Goal: Task Accomplishment & Management: Manage account settings

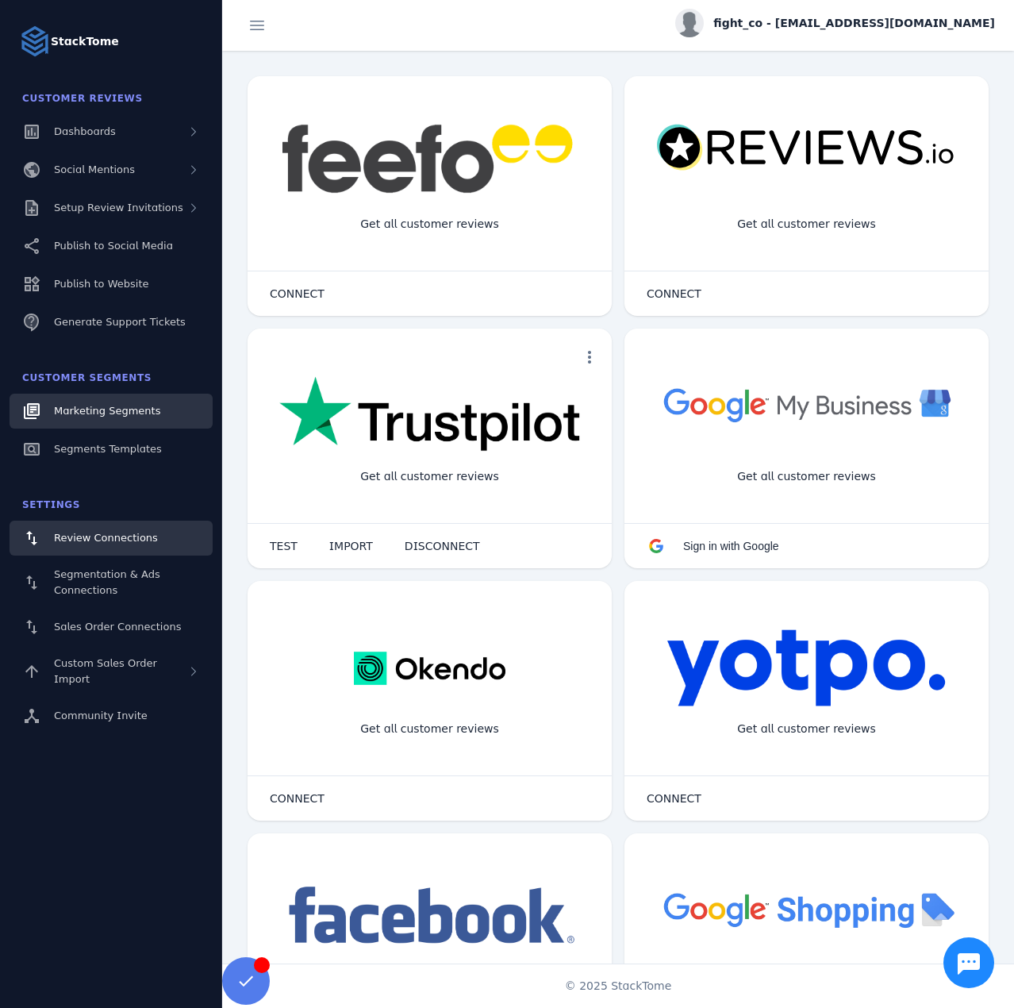
click at [112, 400] on link "Marketing Segments" at bounding box center [111, 411] width 203 height 35
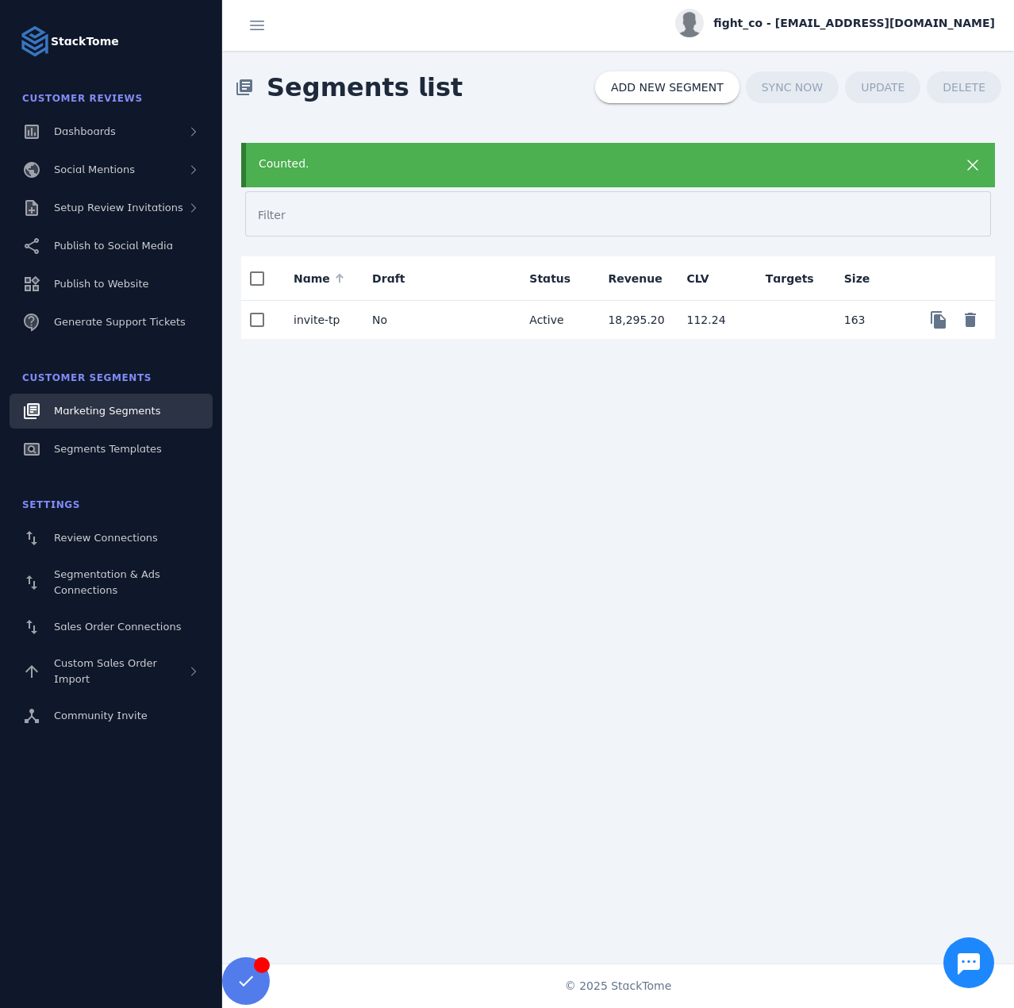
click at [410, 313] on mat-cell "No" at bounding box center [399, 320] width 79 height 38
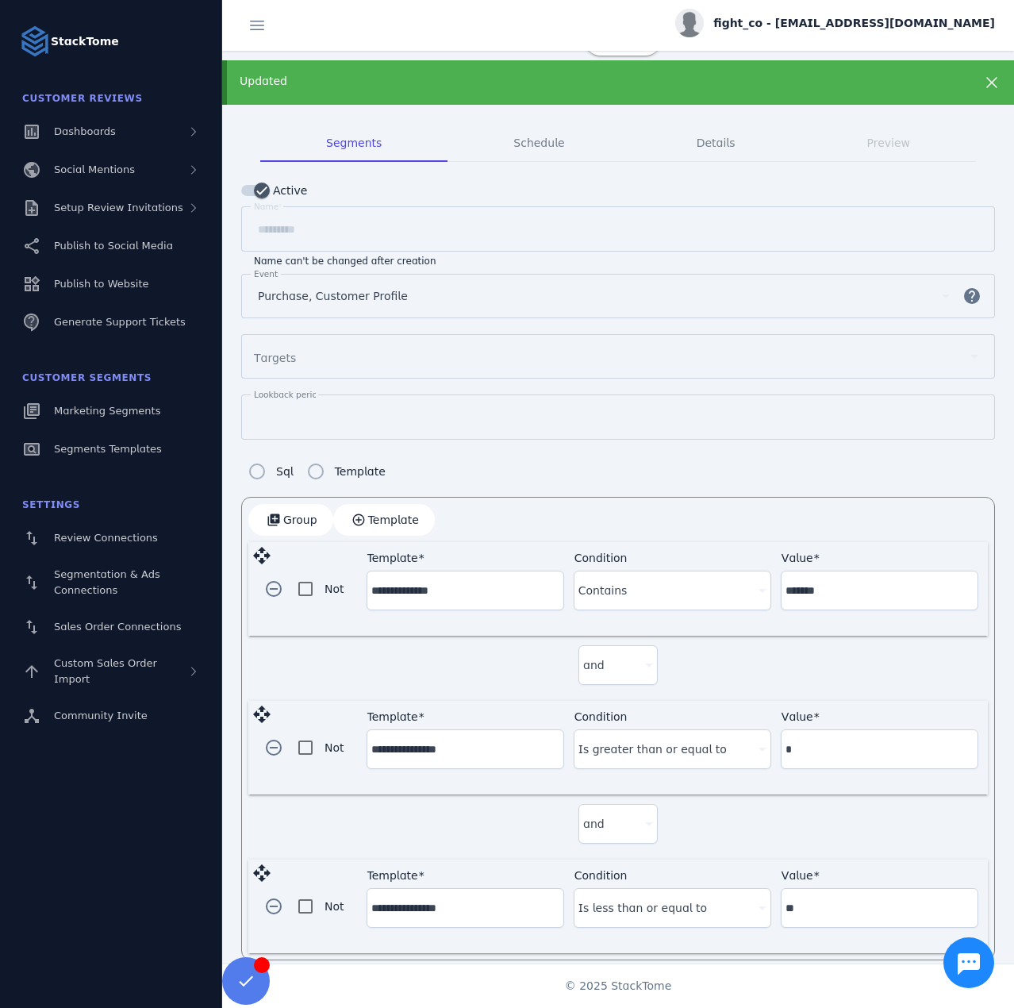
scroll to position [71, 0]
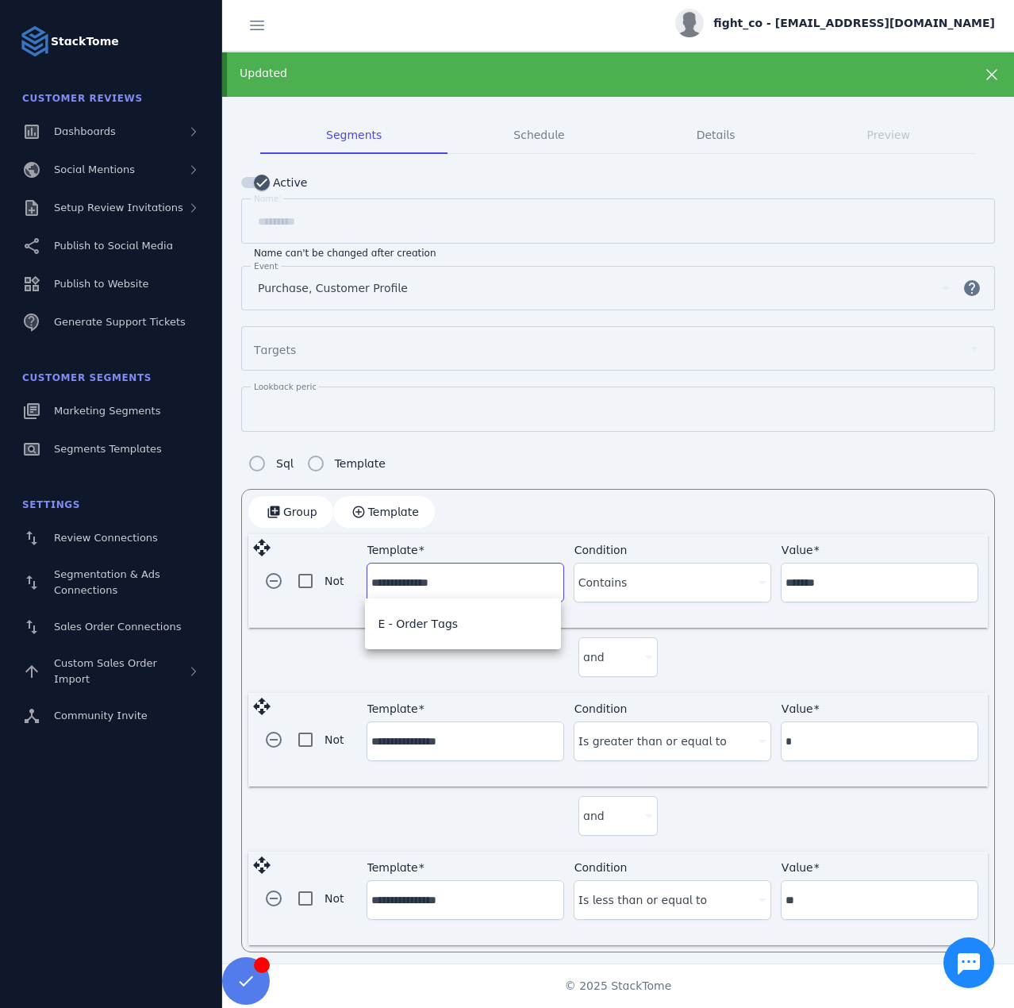
drag, startPoint x: 463, startPoint y: 572, endPoint x: 428, endPoint y: 572, distance: 34.9
click at [360, 569] on div "**********" at bounding box center [618, 581] width 740 height 94
drag, startPoint x: 775, startPoint y: 583, endPoint x: 729, endPoint y: 579, distance: 46.3
click at [729, 579] on div "**********" at bounding box center [673, 581] width 612 height 75
type input "*********"
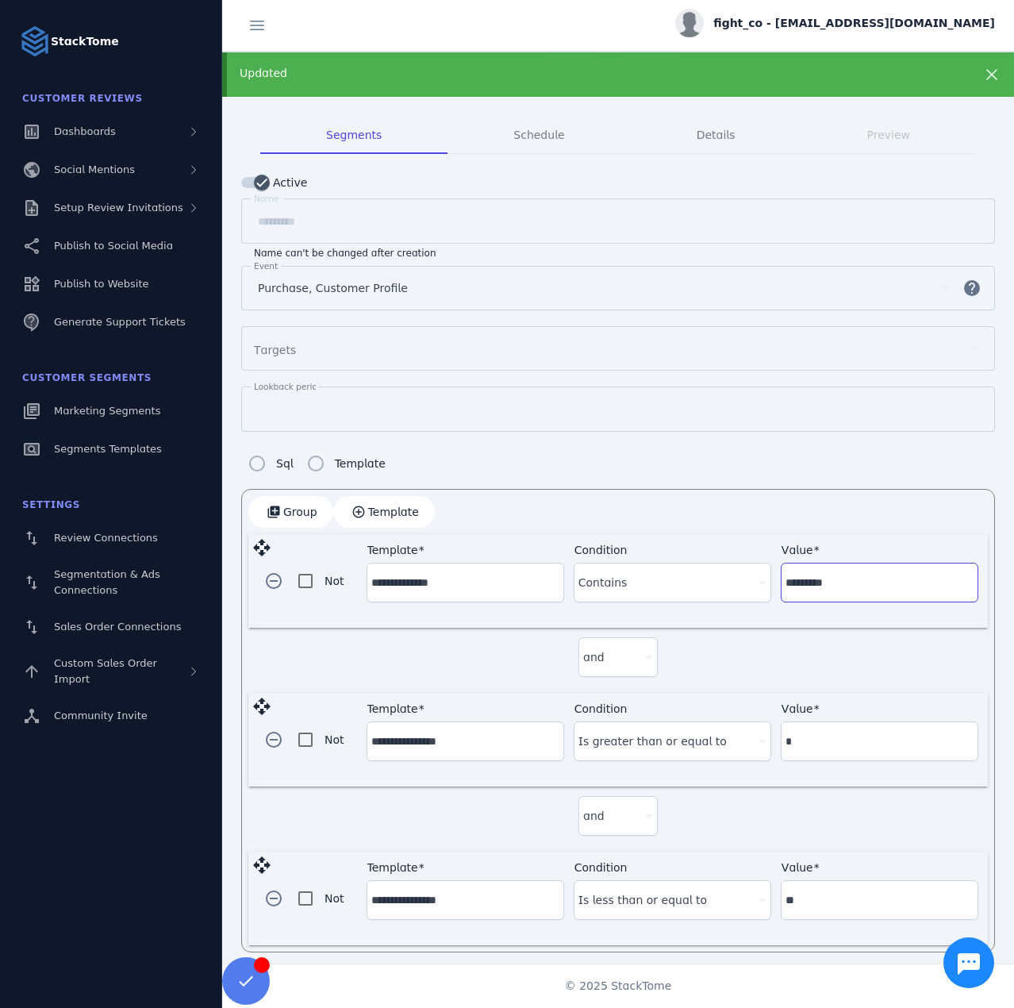
click at [793, 518] on div "add_to_photos Group add_circle_outline Template" at bounding box center [618, 512] width 740 height 32
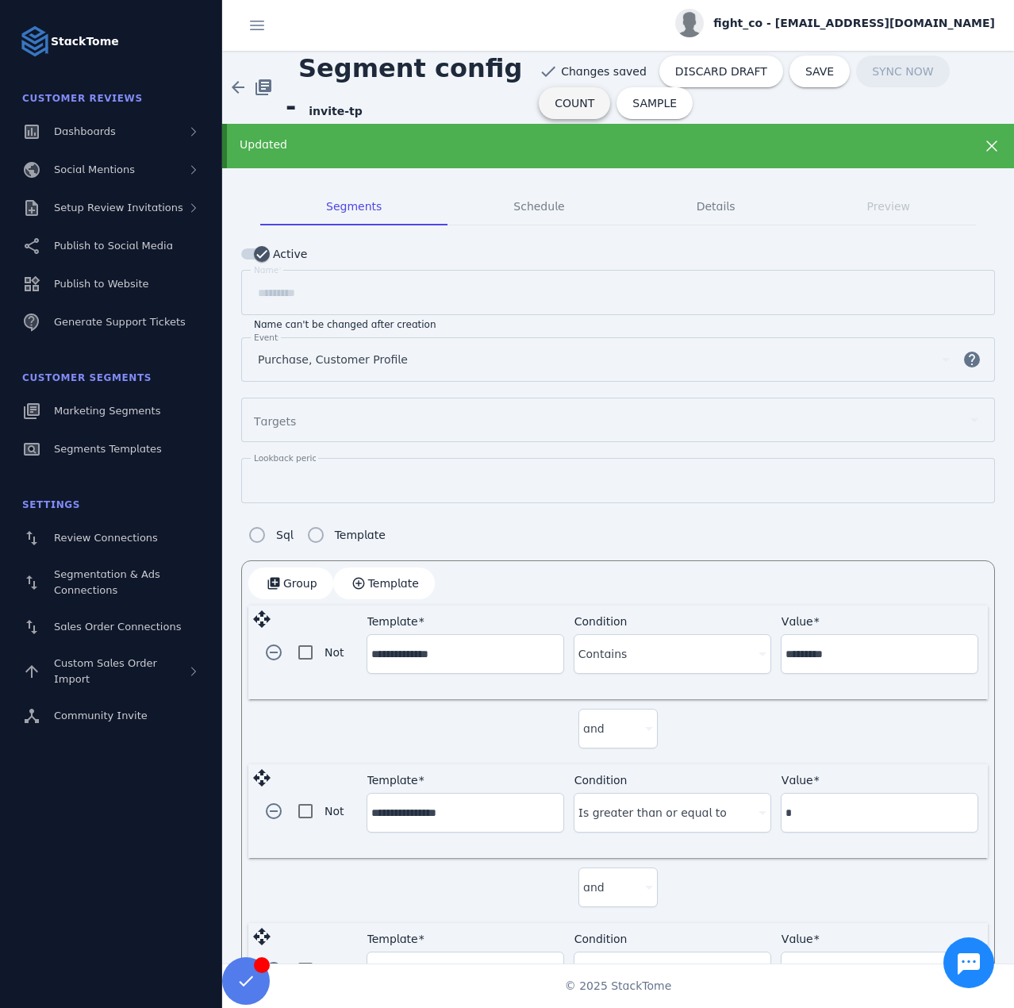
click at [595, 98] on span "COUNT" at bounding box center [575, 103] width 40 height 11
click at [806, 76] on span "SAVE" at bounding box center [820, 71] width 29 height 11
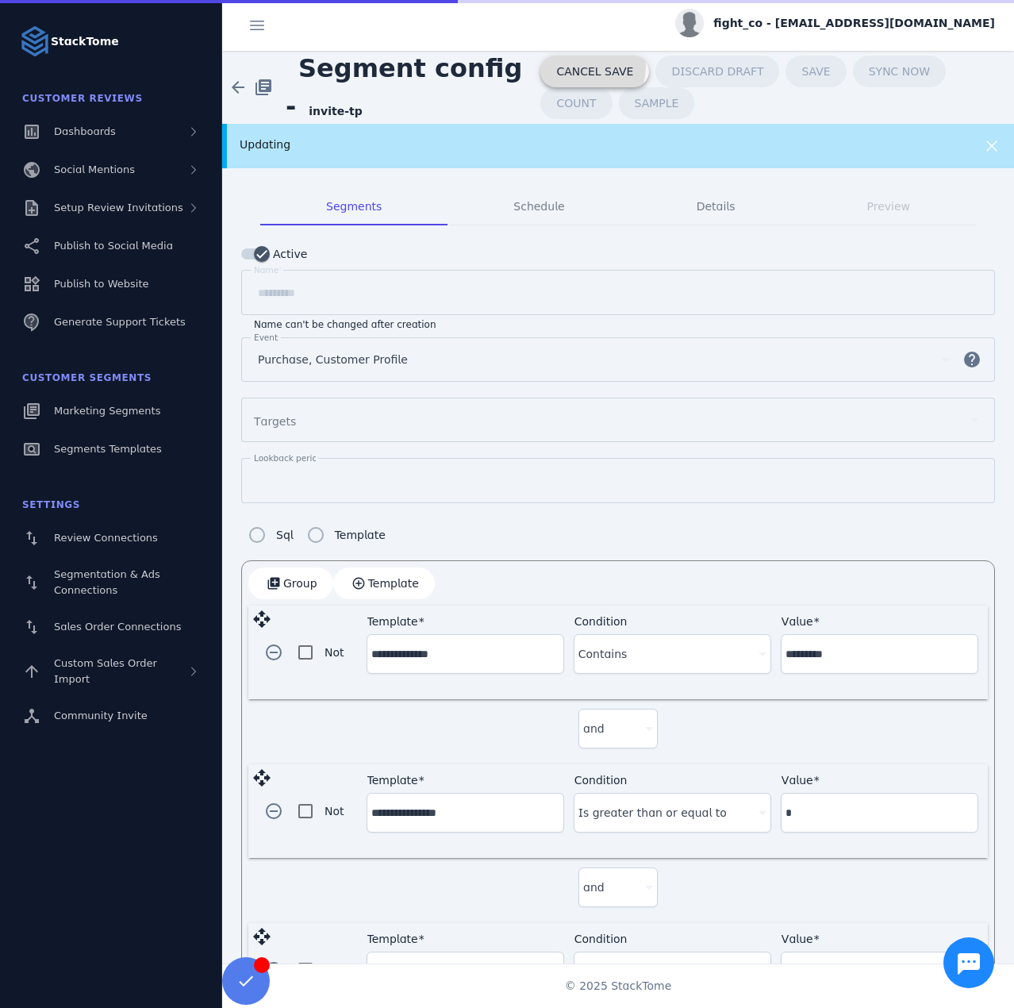
click at [562, 66] on span "CANCEL SAVE" at bounding box center [594, 71] width 77 height 11
click at [587, 142] on div "Updating" at bounding box center [583, 145] width 686 height 17
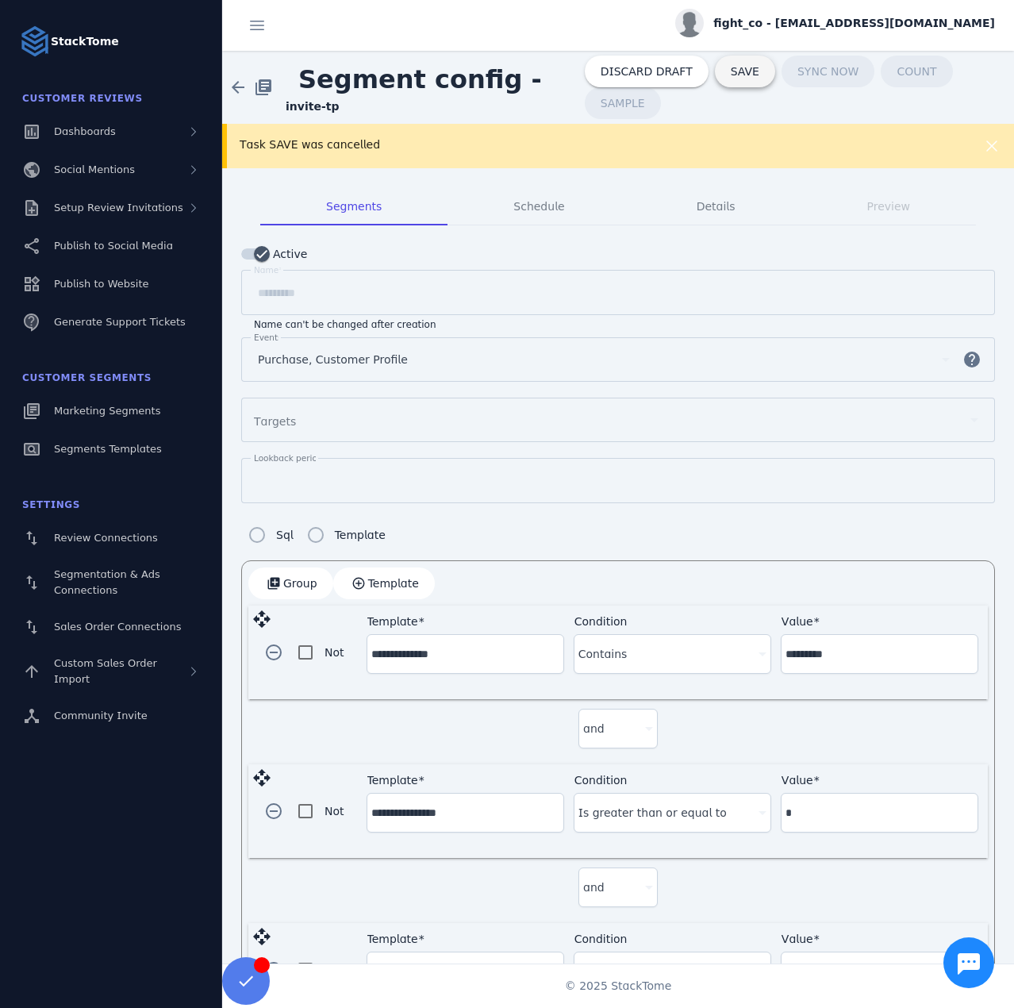
click at [731, 66] on span "SAVE" at bounding box center [745, 71] width 29 height 11
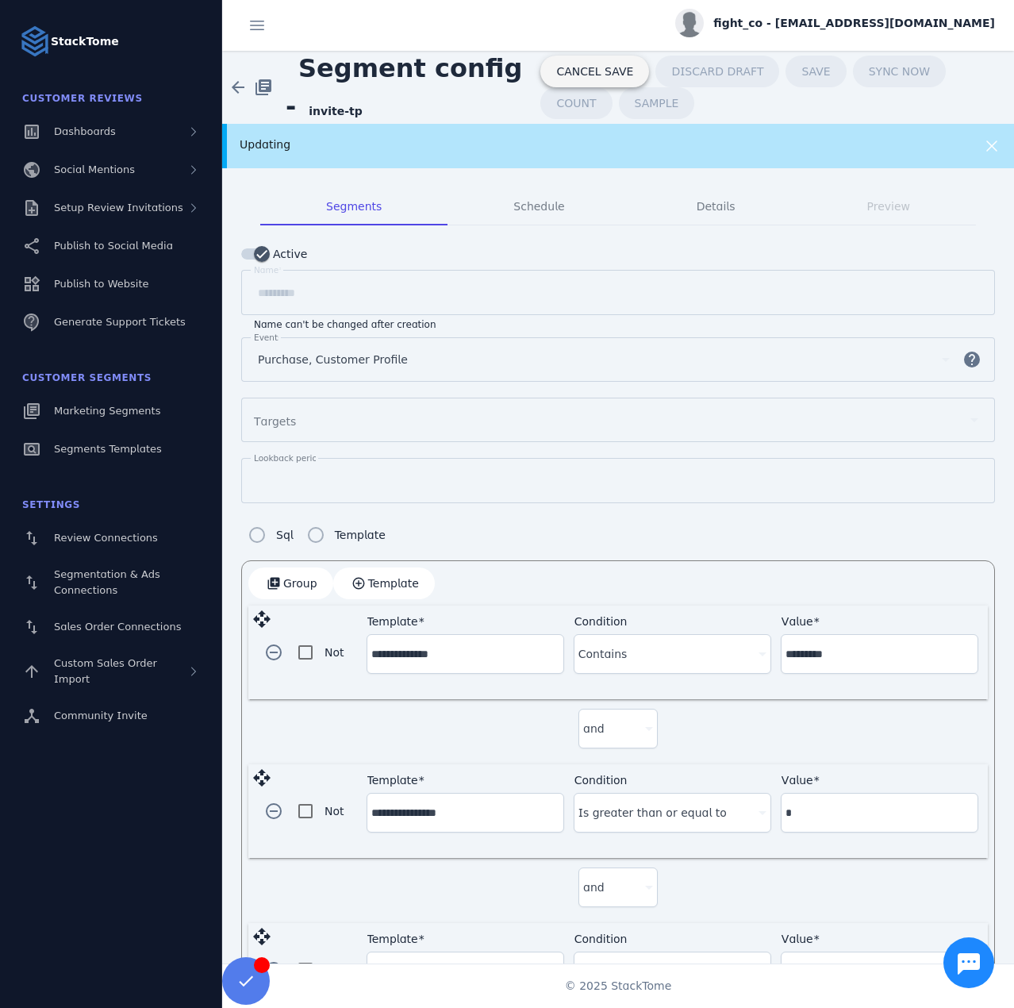
click at [579, 70] on span "CANCEL SAVE" at bounding box center [594, 71] width 77 height 11
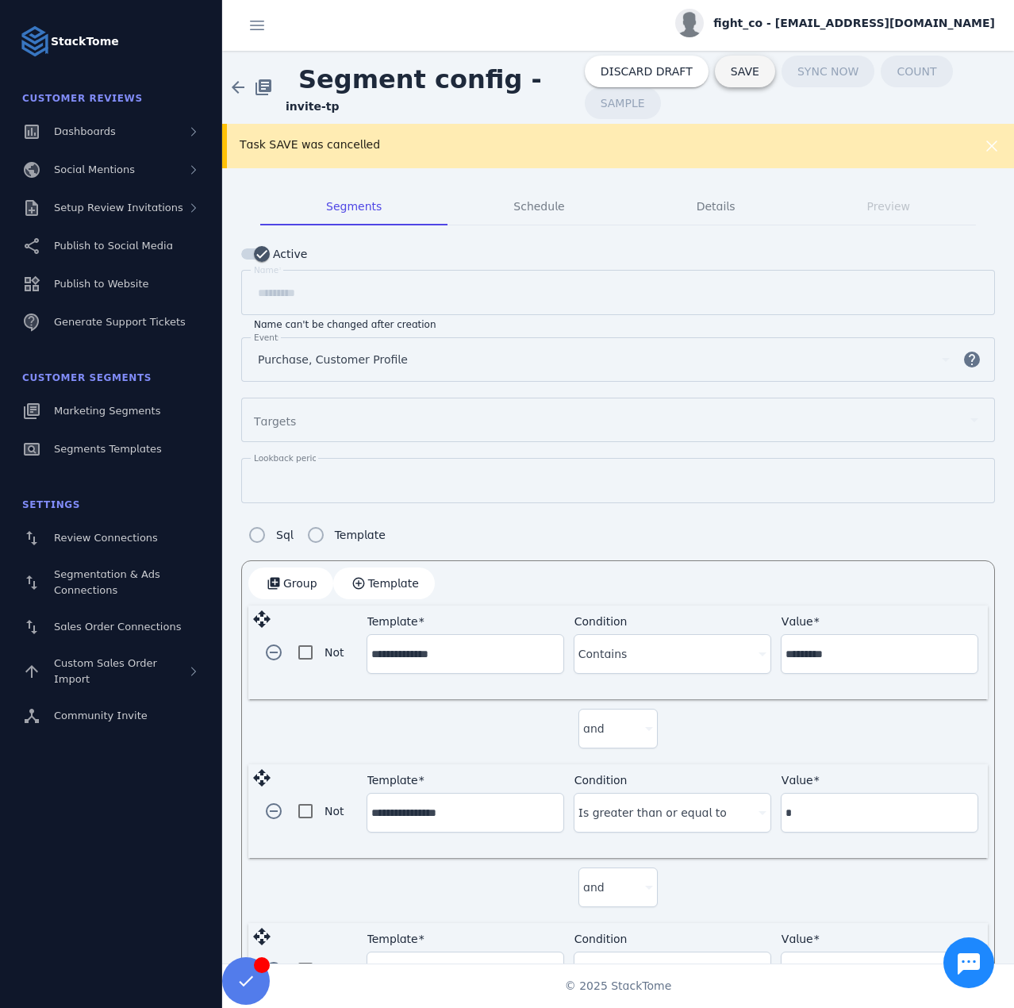
drag, startPoint x: 547, startPoint y: 153, endPoint x: 696, endPoint y: 72, distance: 169.8
click at [548, 153] on div "Task SAVE was cancelled" at bounding box center [618, 146] width 792 height 44
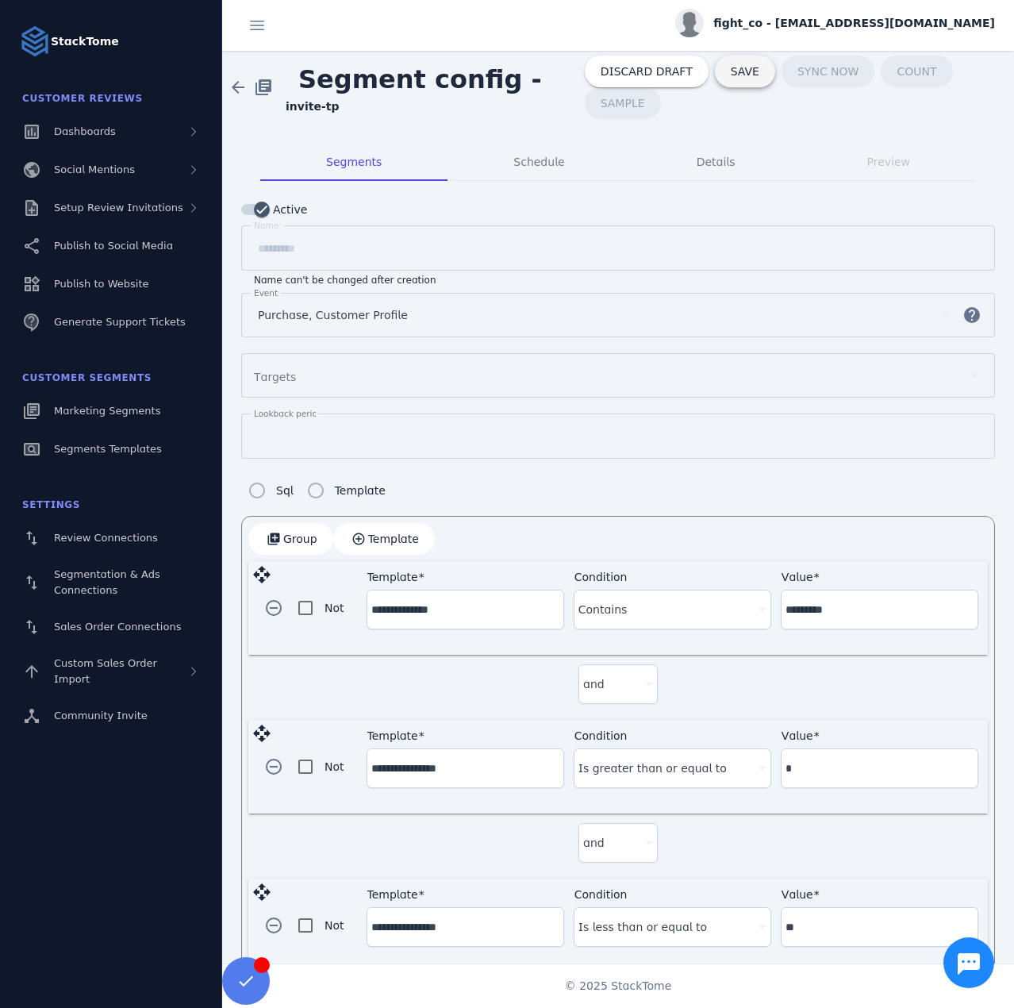
click at [715, 67] on span at bounding box center [745, 71] width 60 height 38
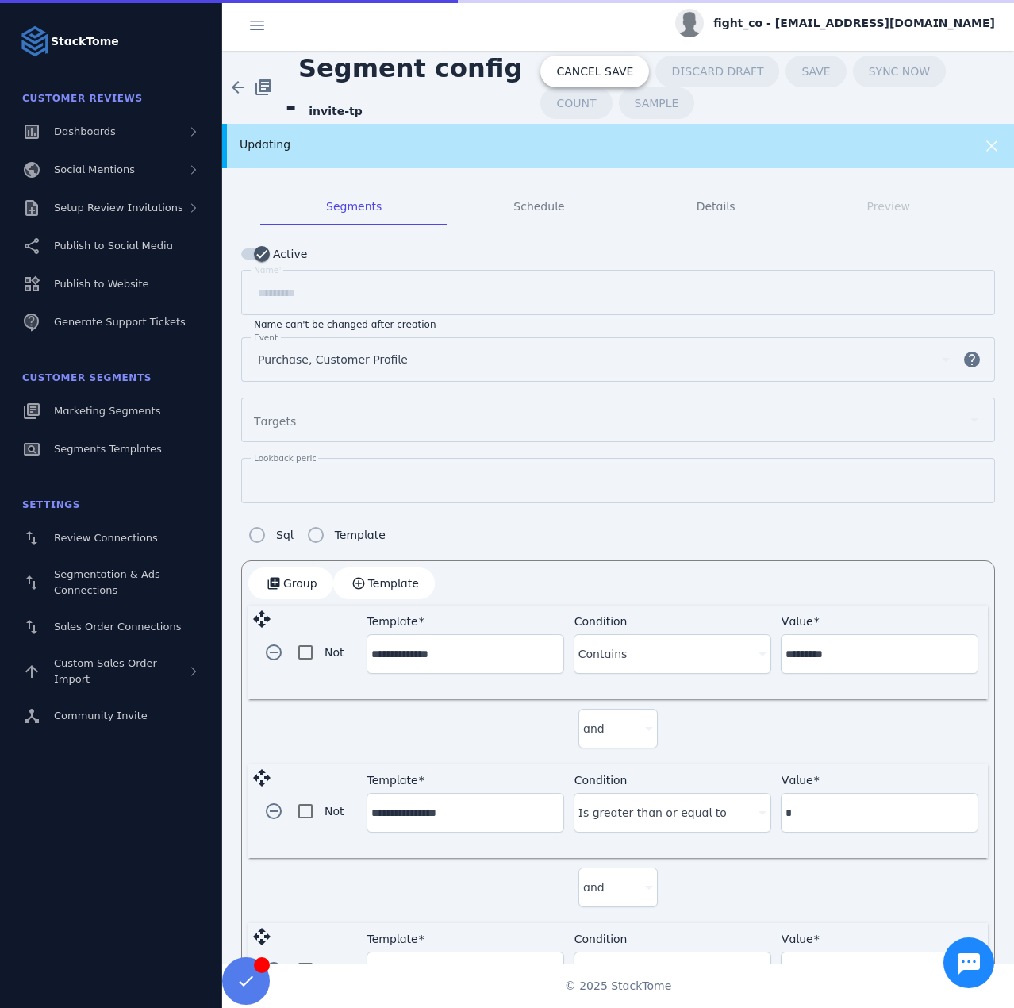
click at [595, 68] on span "CANCEL SAVE" at bounding box center [594, 71] width 77 height 11
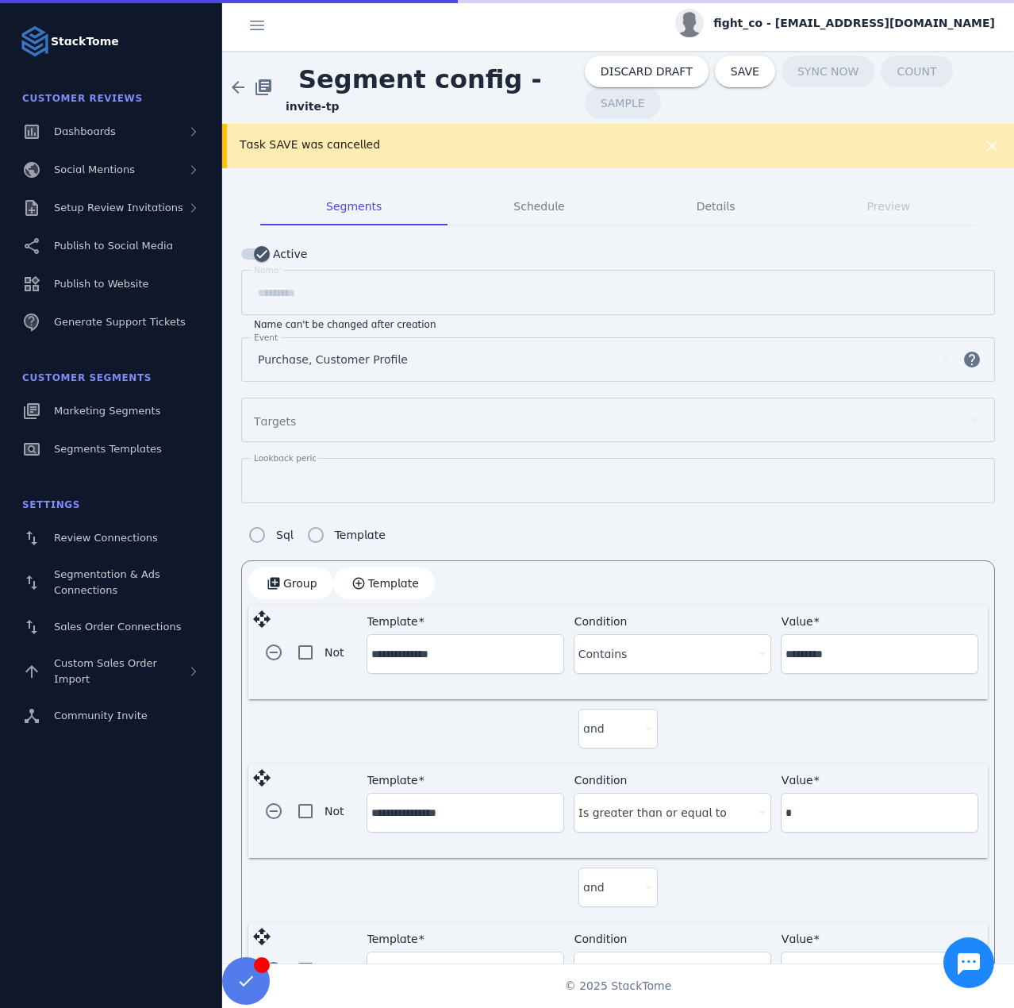
drag, startPoint x: 333, startPoint y: 153, endPoint x: 273, endPoint y: 106, distance: 76.2
click at [333, 148] on div "Task SAVE was cancelled" at bounding box center [618, 146] width 792 height 44
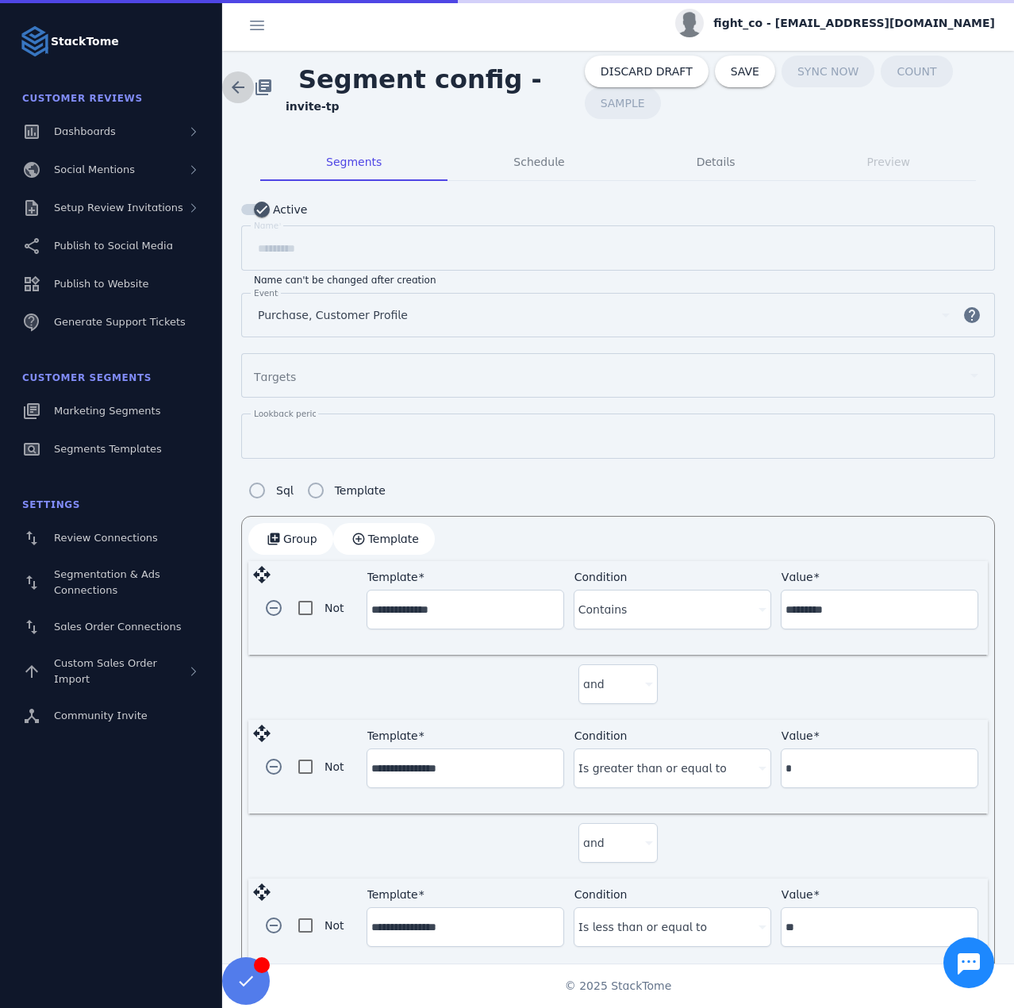
click at [234, 79] on span at bounding box center [238, 87] width 38 height 38
